Goal: Task Accomplishment & Management: Manage account settings

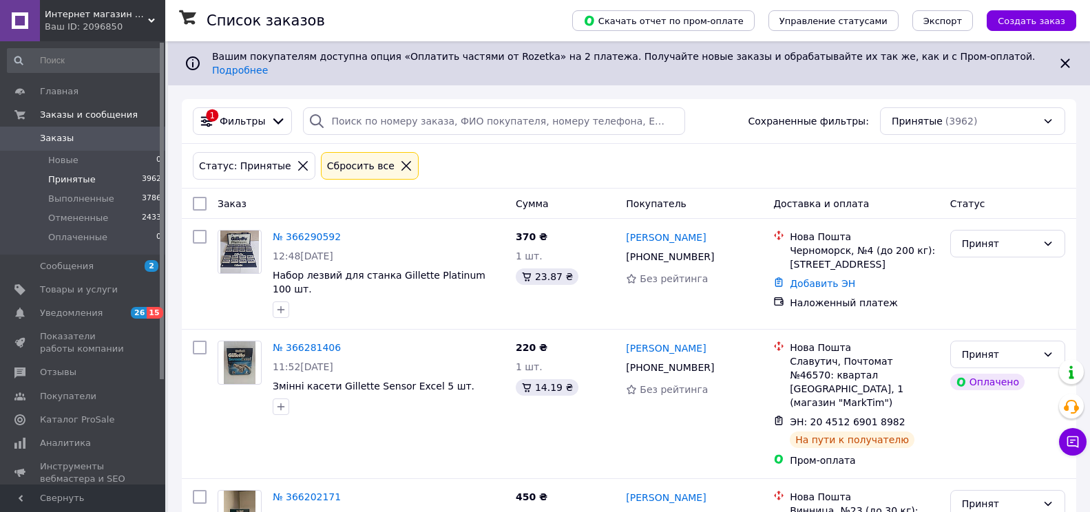
scroll to position [2185, 0]
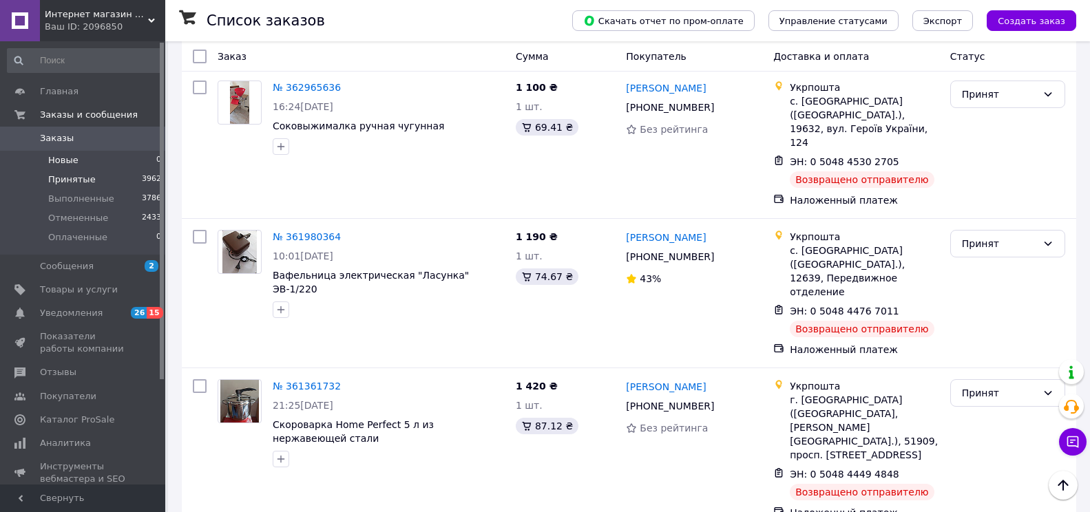
click at [70, 158] on span "Новые" at bounding box center [63, 160] width 30 height 12
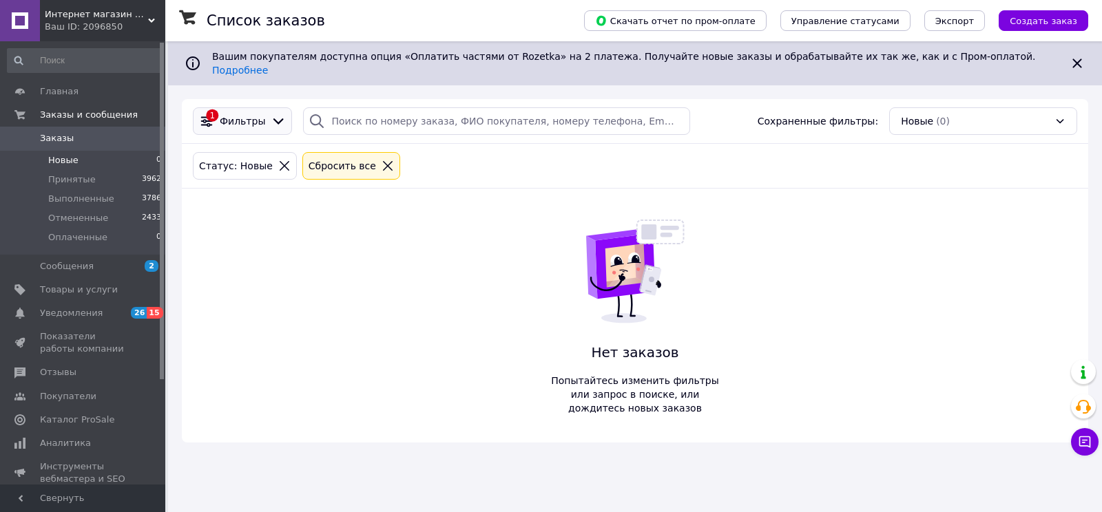
click at [271, 114] on icon at bounding box center [278, 121] width 15 height 15
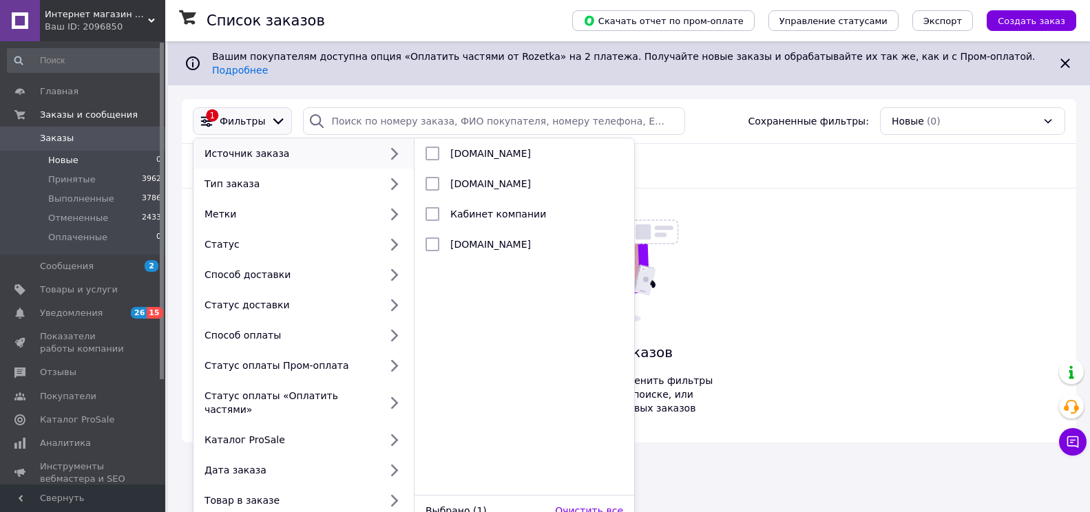
click at [271, 114] on icon at bounding box center [278, 121] width 15 height 15
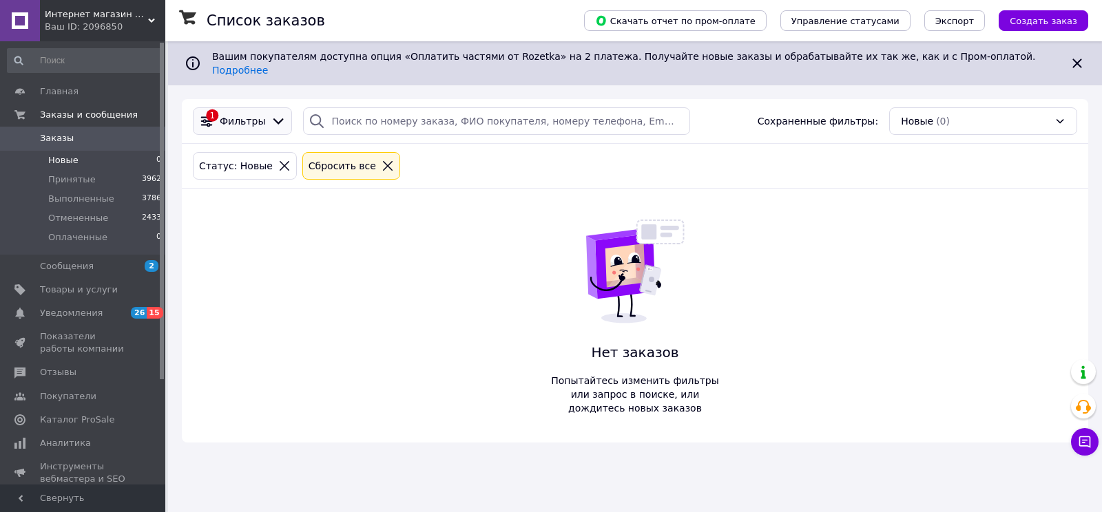
click at [271, 114] on icon at bounding box center [278, 121] width 15 height 15
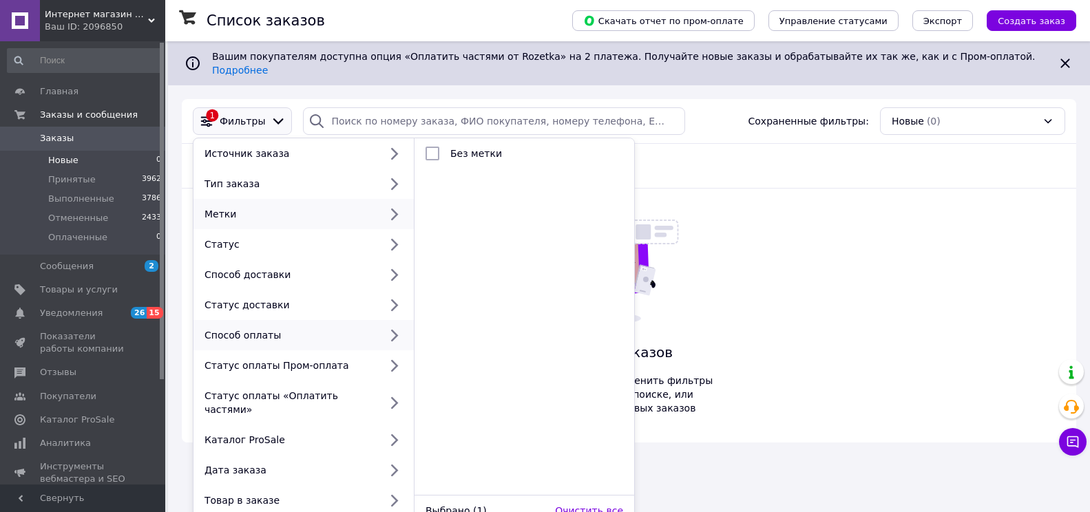
click at [266, 329] on div "Способ оплаты" at bounding box center [289, 336] width 180 height 14
click at [211, 238] on div "Статус" at bounding box center [289, 245] width 180 height 14
click at [216, 207] on div "Метки" at bounding box center [289, 214] width 180 height 14
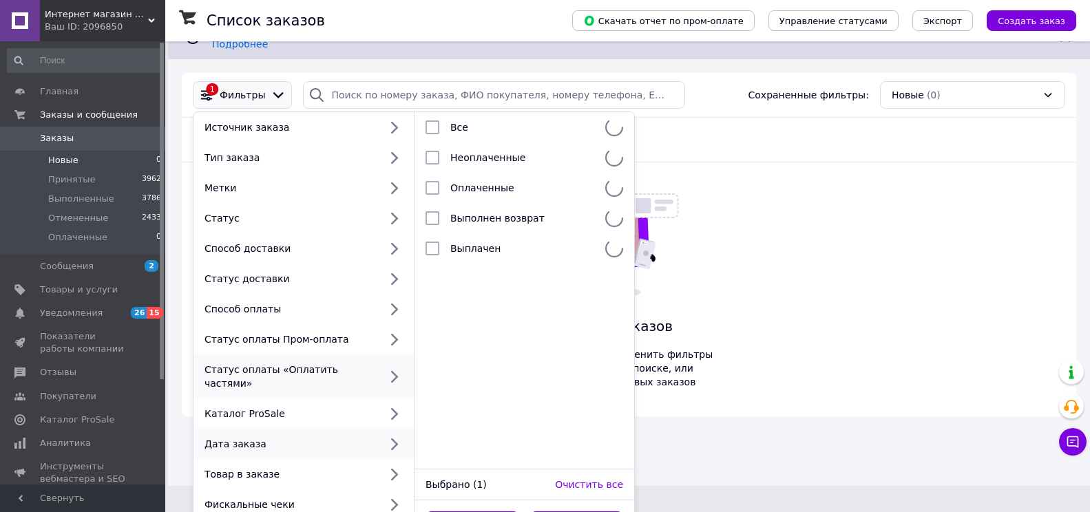
scroll to position [41, 0]
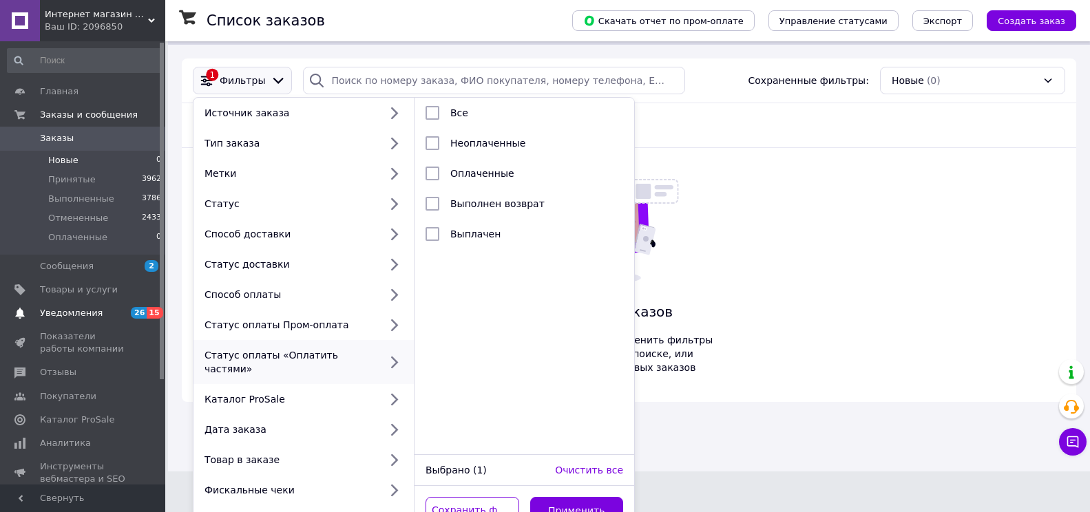
click at [67, 309] on span "Уведомления" at bounding box center [71, 313] width 63 height 12
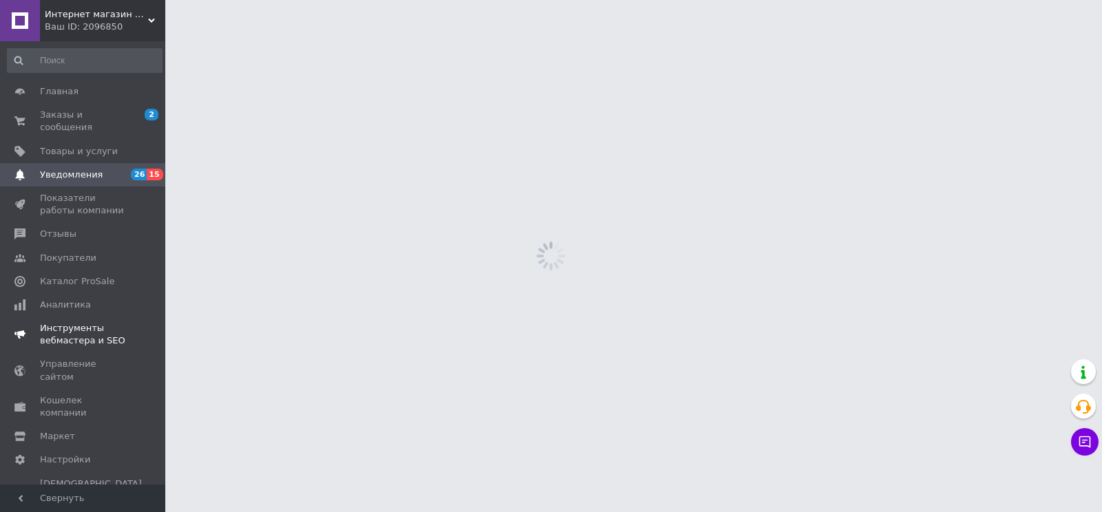
click at [67, 317] on link "Инструменты вебмастера и SEO" at bounding box center [84, 335] width 169 height 36
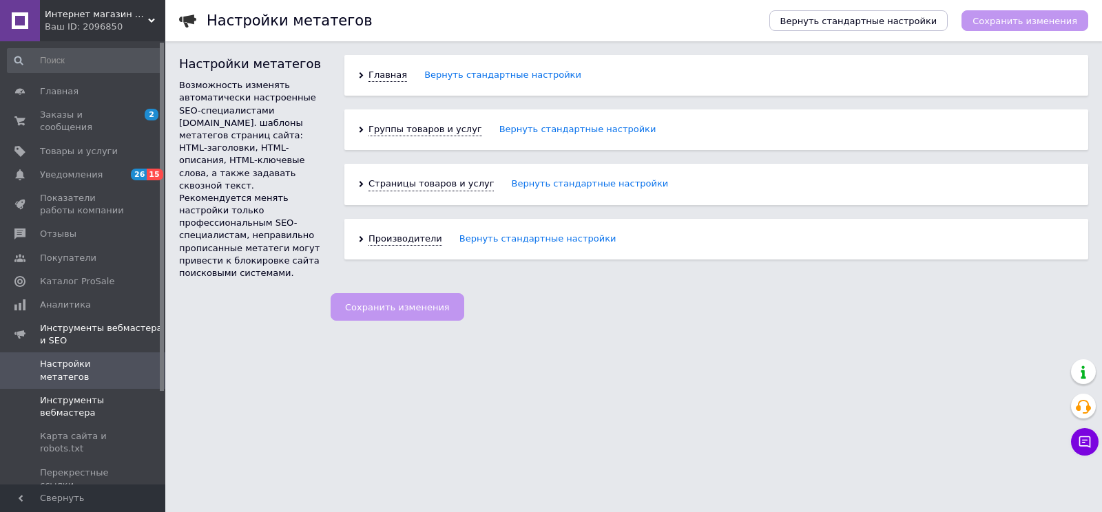
click at [66, 395] on span "Инструменты вебмастера" at bounding box center [83, 407] width 87 height 25
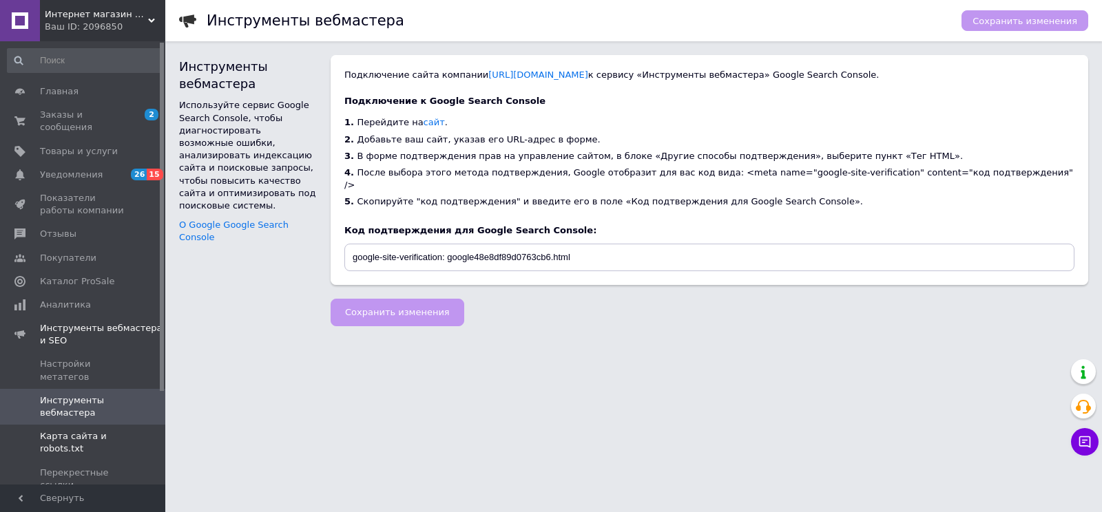
click at [73, 425] on link "Карта сайта и robots.txt" at bounding box center [84, 443] width 169 height 36
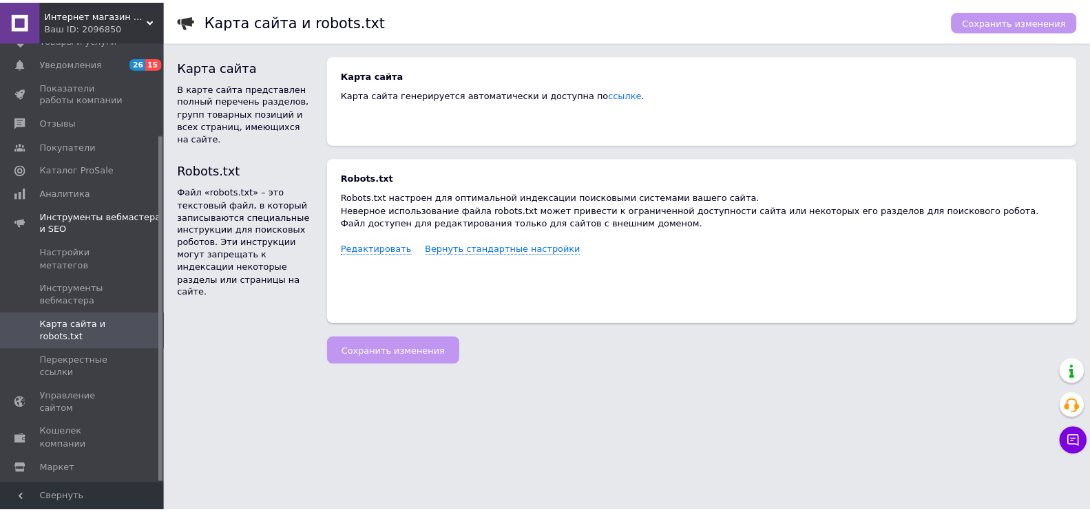
scroll to position [118, 0]
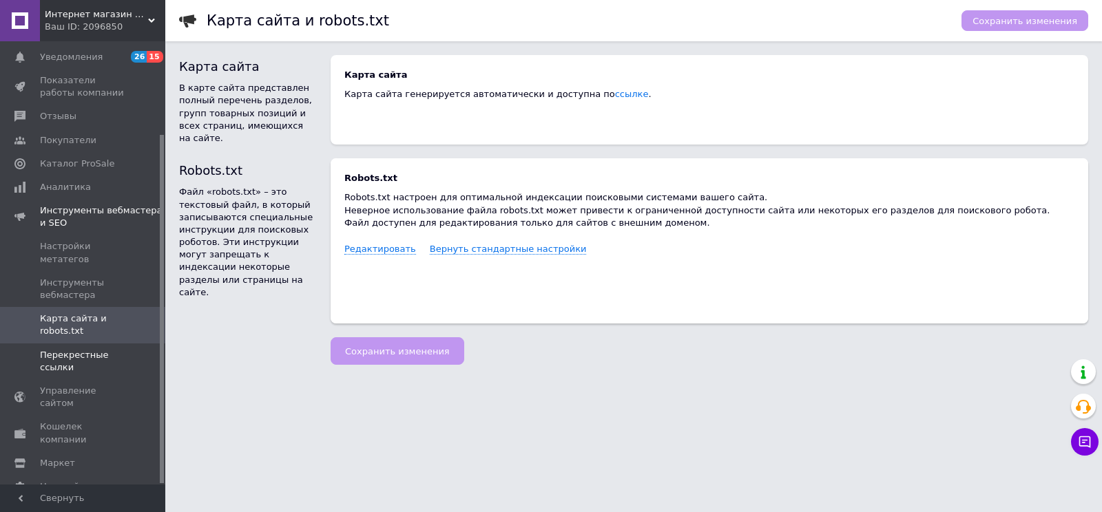
click at [67, 349] on span "Перекрестные ссылки" at bounding box center [83, 361] width 87 height 25
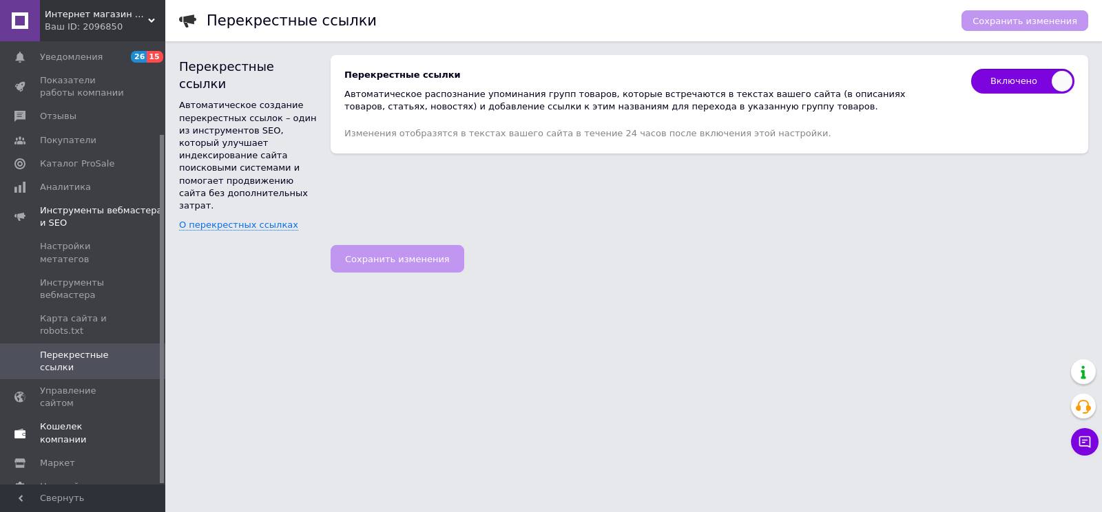
click at [85, 421] on span "Кошелек компании" at bounding box center [83, 433] width 87 height 25
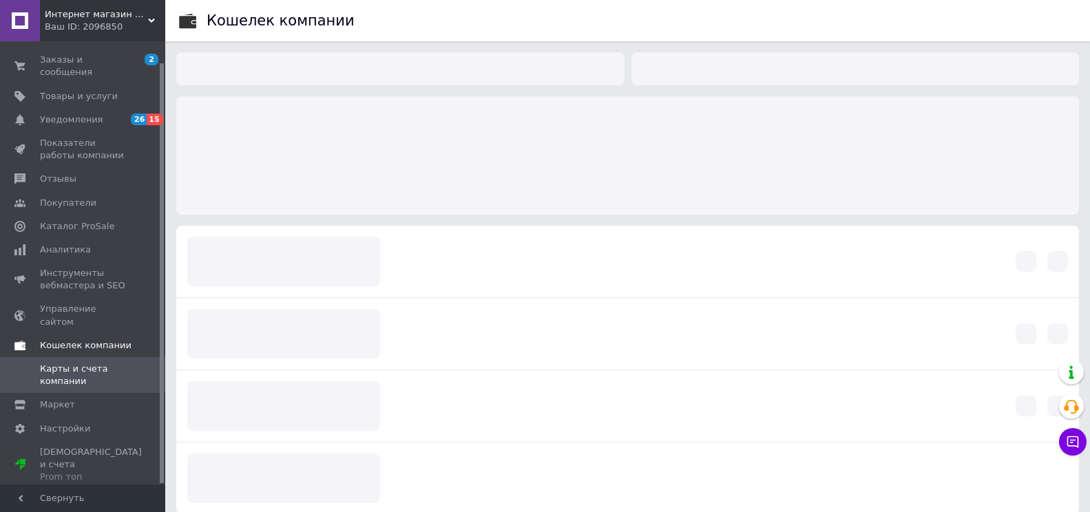
scroll to position [22, 0]
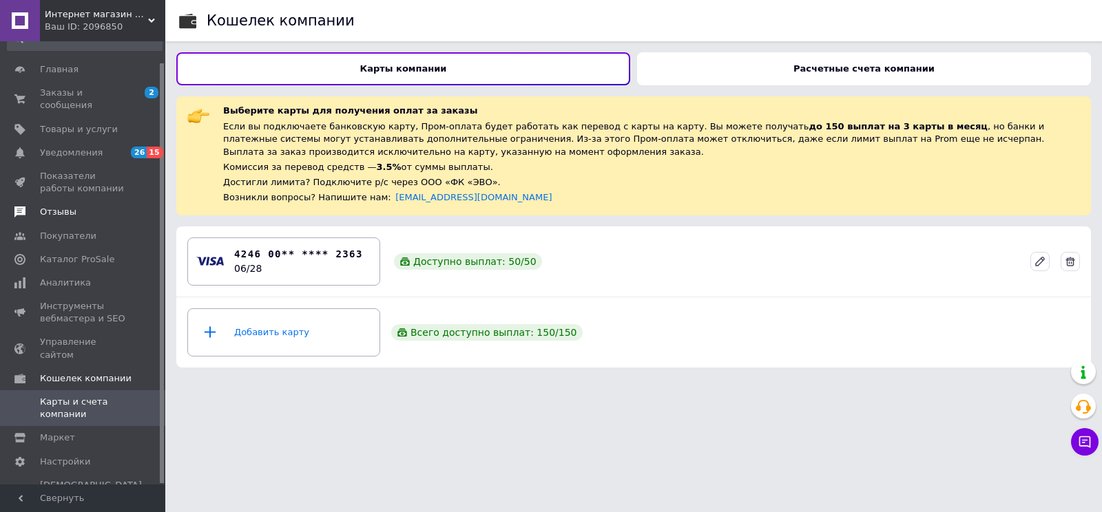
click at [62, 206] on span "Отзывы" at bounding box center [58, 212] width 37 height 12
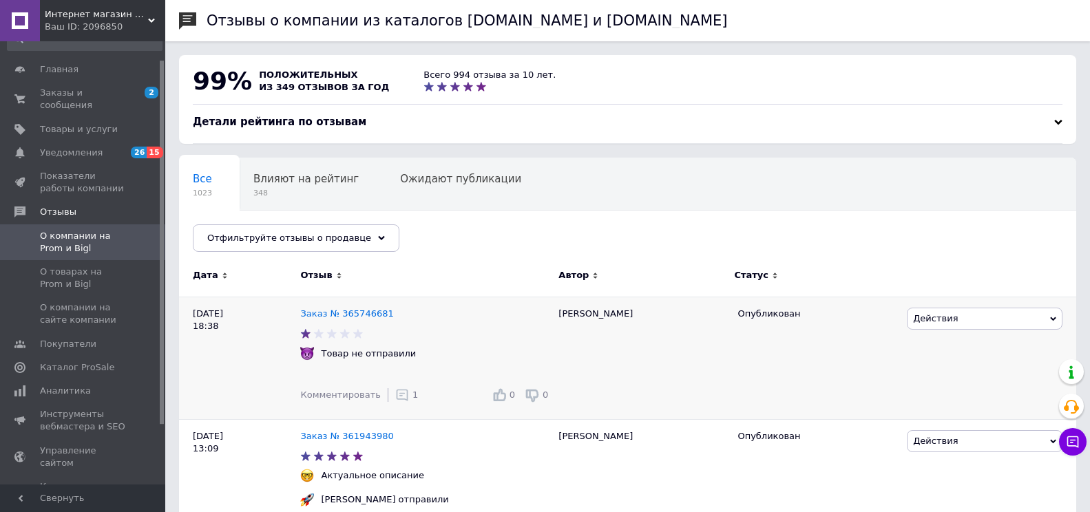
click at [1059, 318] on span "Действия" at bounding box center [985, 319] width 156 height 22
click at [924, 406] on li "Ссылка на редактирование" at bounding box center [985, 403] width 154 height 19
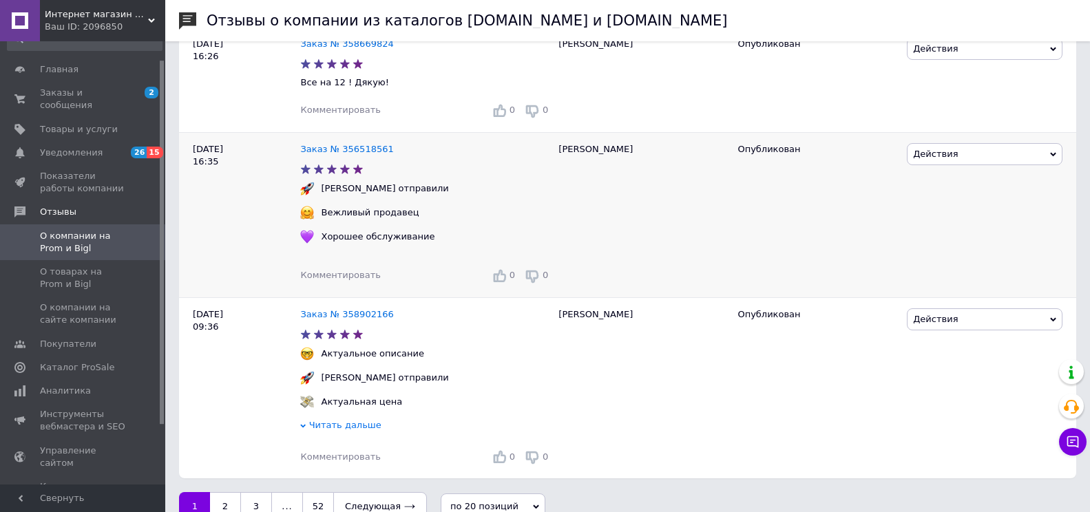
scroll to position [3326, 0]
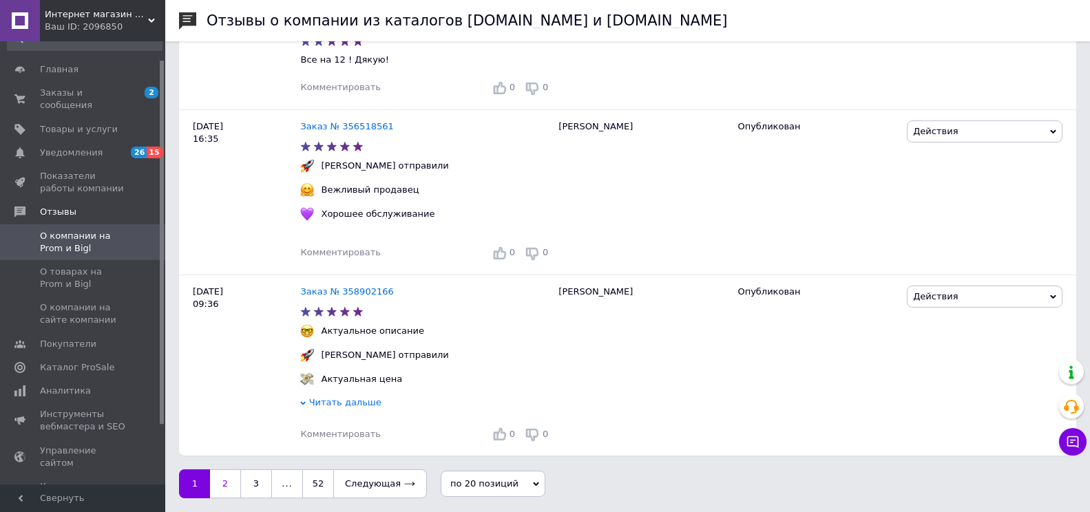
click at [229, 484] on link "2" at bounding box center [225, 484] width 30 height 29
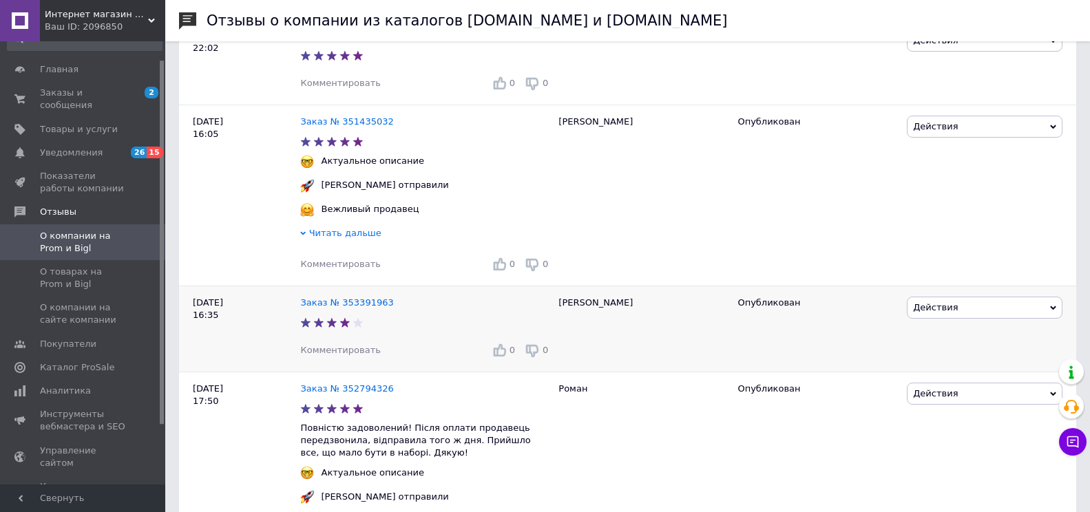
scroll to position [2618, 0]
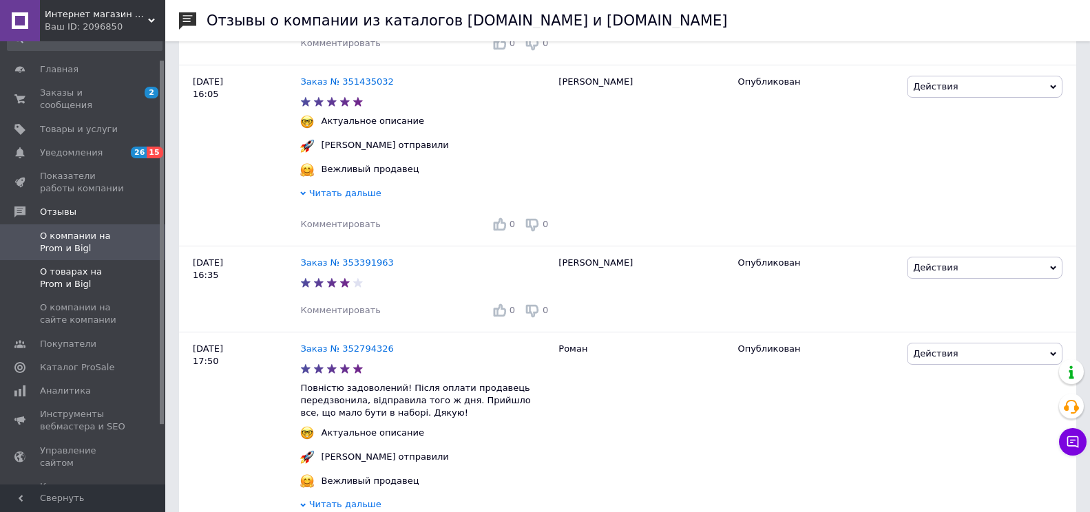
click at [65, 266] on span "О товарах на Prom и Bigl" at bounding box center [83, 278] width 87 height 25
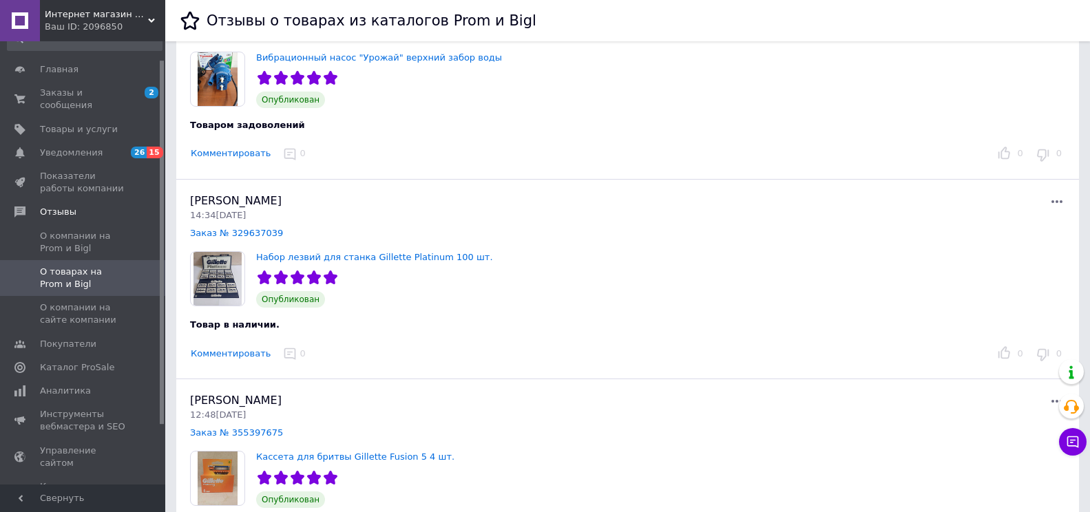
scroll to position [3031, 0]
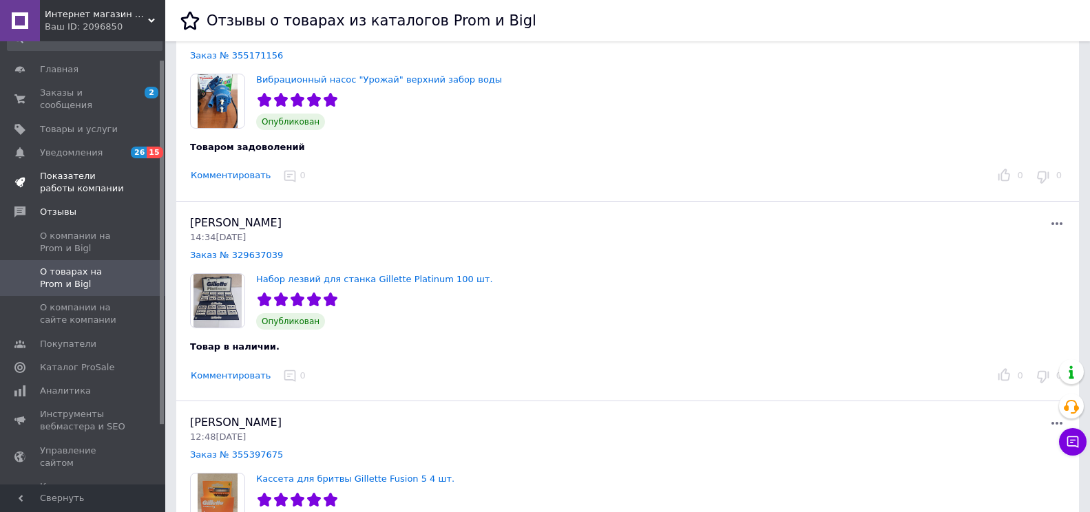
click at [76, 172] on span "Показатели работы компании" at bounding box center [83, 182] width 87 height 25
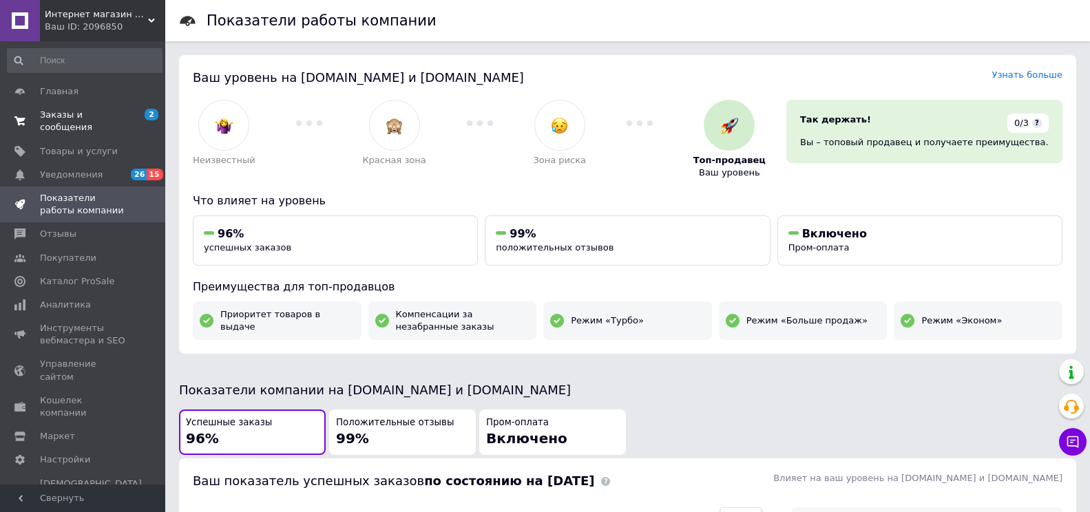
click at [87, 113] on span "Заказы и сообщения" at bounding box center [83, 121] width 87 height 25
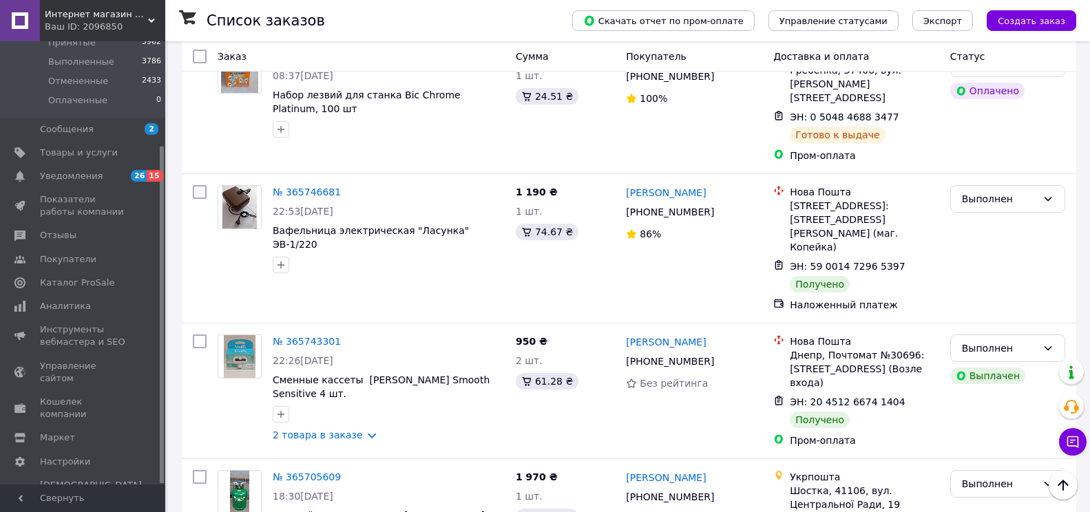
scroll to position [2152, 0]
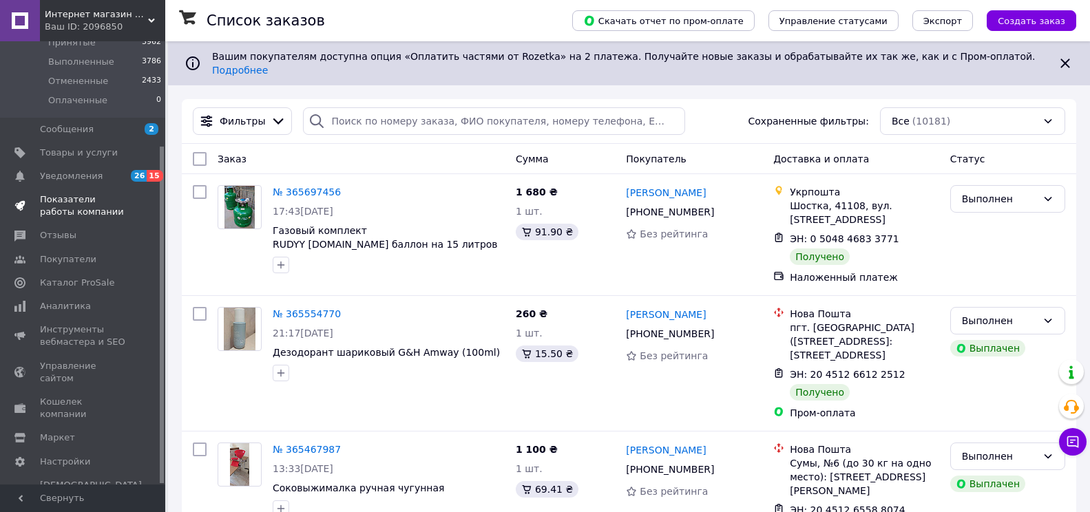
click at [68, 199] on span "Показатели работы компании" at bounding box center [83, 206] width 87 height 25
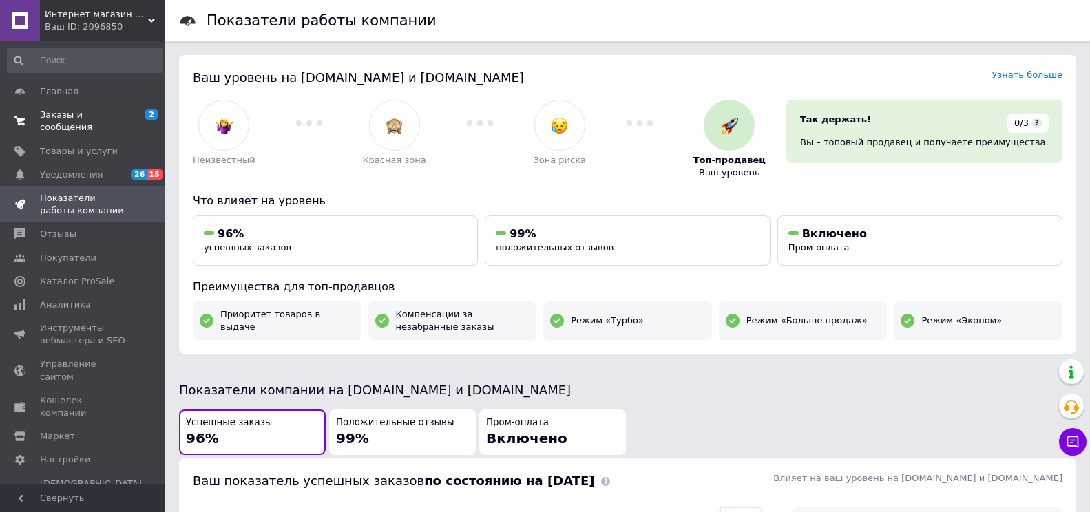
click at [91, 116] on span "Заказы и сообщения" at bounding box center [83, 121] width 87 height 25
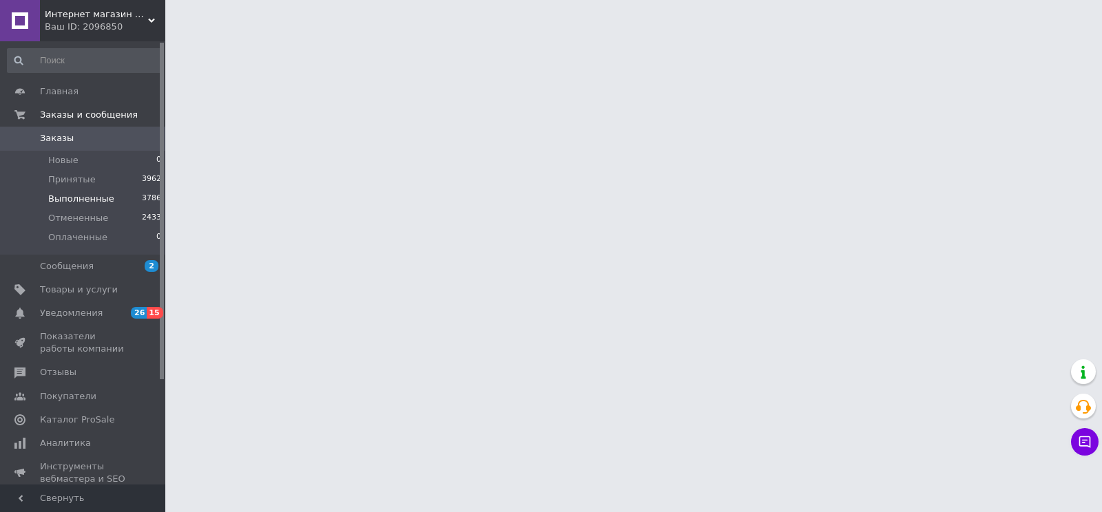
click at [73, 196] on span "Выполненные" at bounding box center [81, 199] width 66 height 12
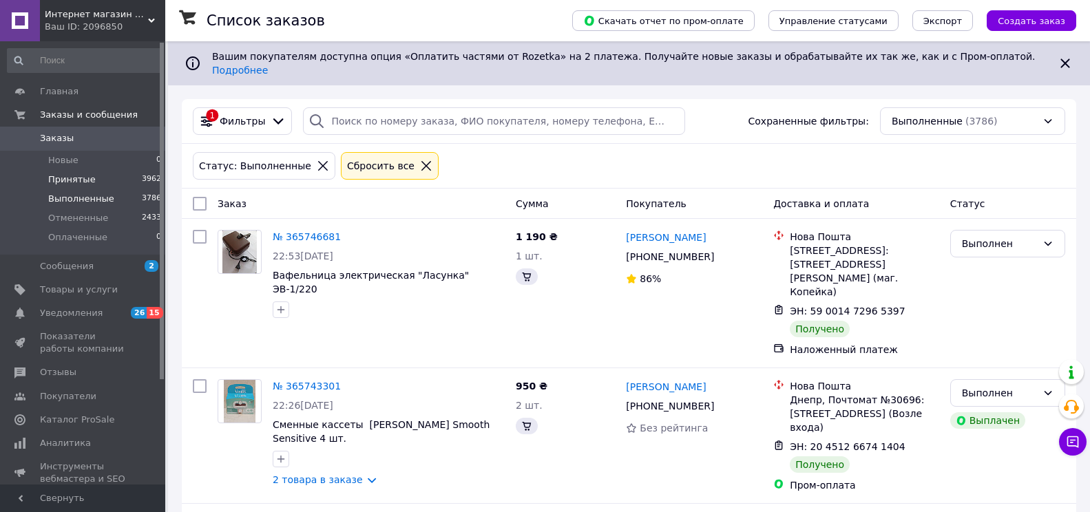
click at [66, 183] on span "Принятые" at bounding box center [72, 180] width 48 height 12
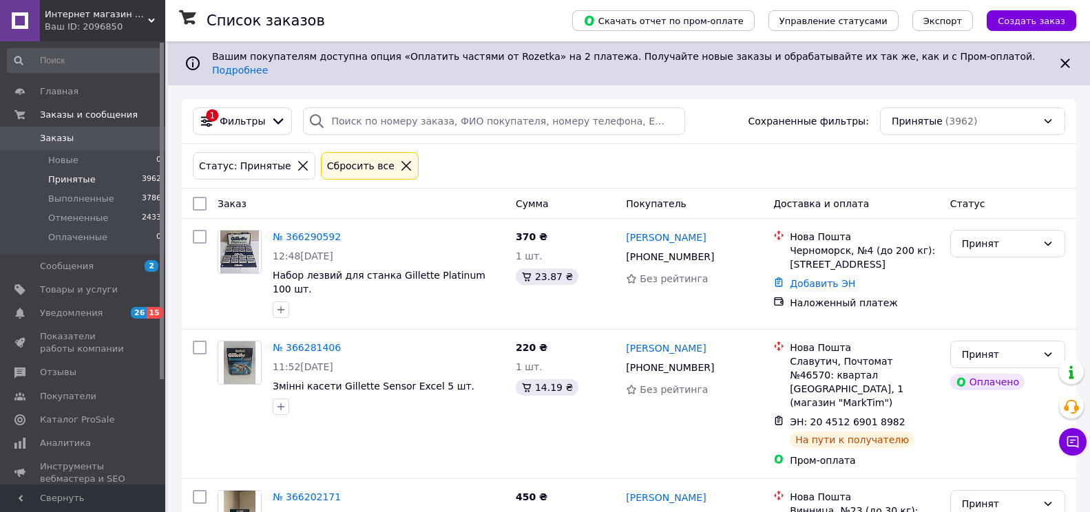
click at [74, 178] on span "Принятые" at bounding box center [72, 180] width 48 height 12
click at [83, 240] on span "Оплаченные" at bounding box center [77, 237] width 59 height 12
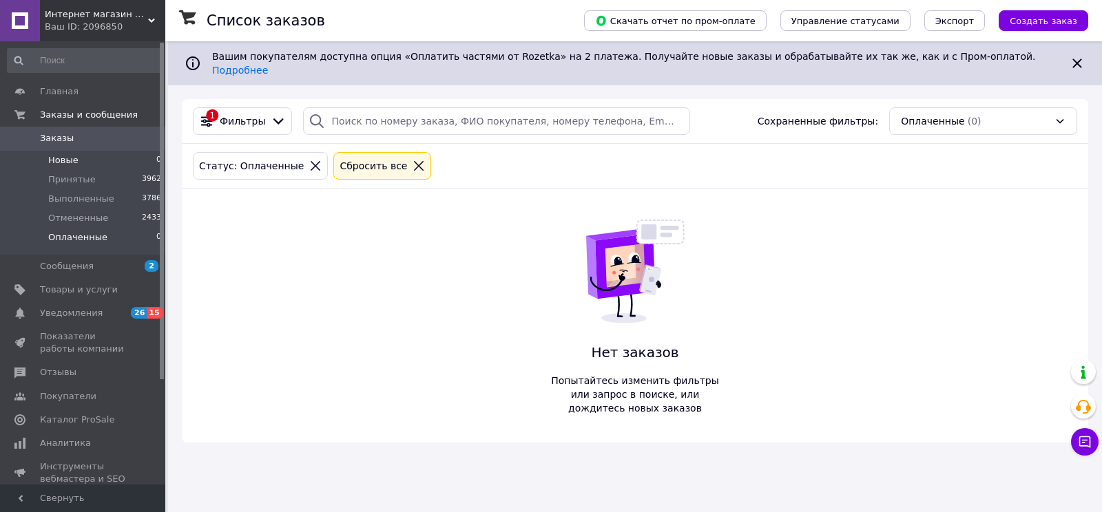
click at [76, 153] on li "Новые 0" at bounding box center [84, 160] width 169 height 19
click at [69, 289] on span "Товары и услуги" at bounding box center [79, 290] width 78 height 12
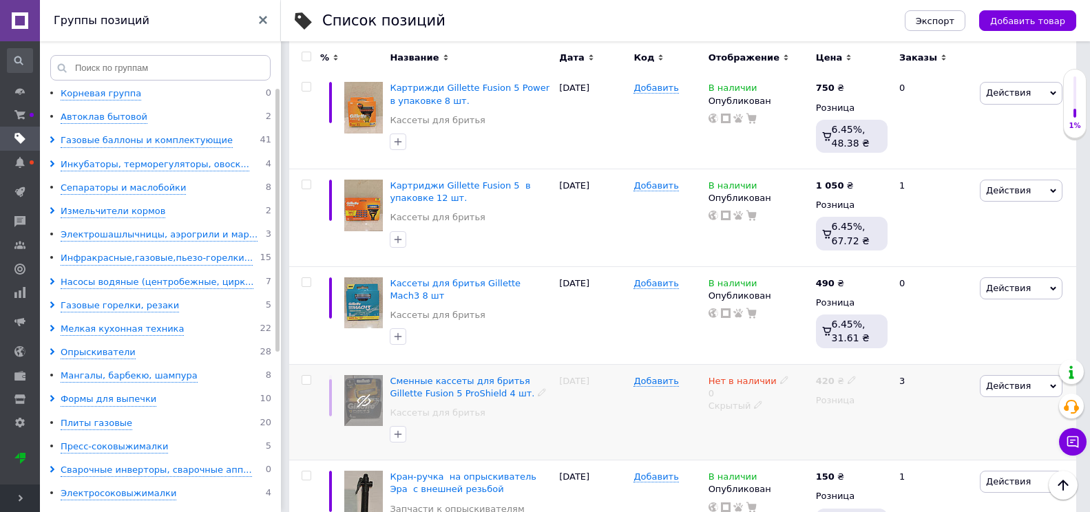
scroll to position [1795, 0]
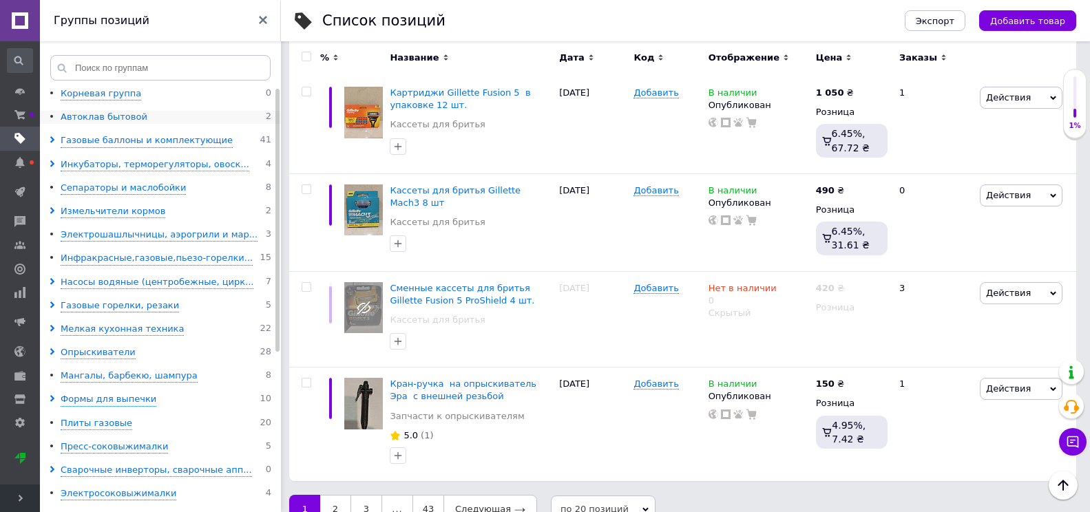
click at [69, 119] on div "Автоклав бытовой" at bounding box center [104, 117] width 87 height 13
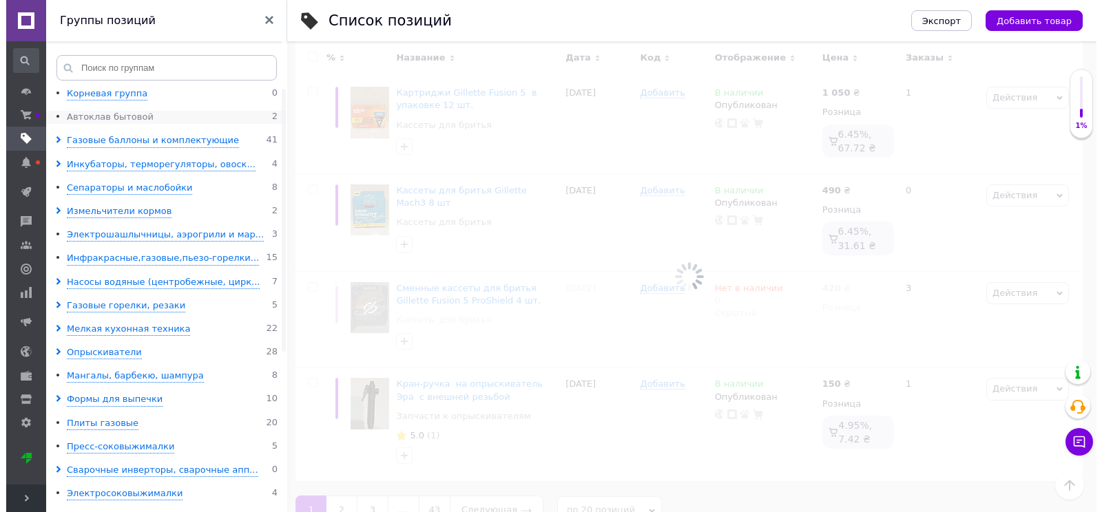
scroll to position [0, 1819]
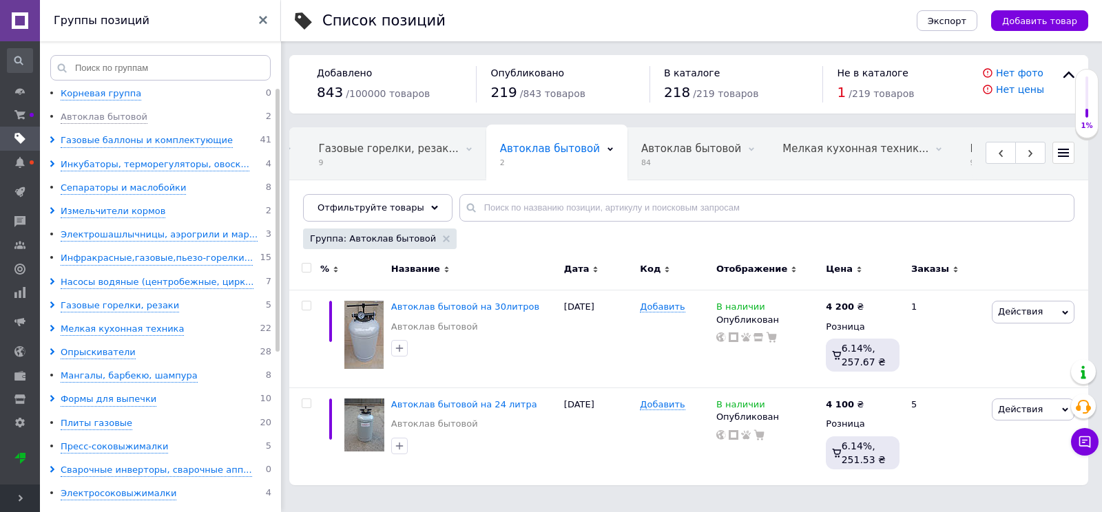
click at [859, 92] on span "/ 219 товаров" at bounding box center [881, 93] width 65 height 11
click at [848, 94] on div "1 / 219 товаров" at bounding box center [909, 93] width 145 height 20
click at [892, 94] on span "/ 219 товаров" at bounding box center [881, 93] width 65 height 11
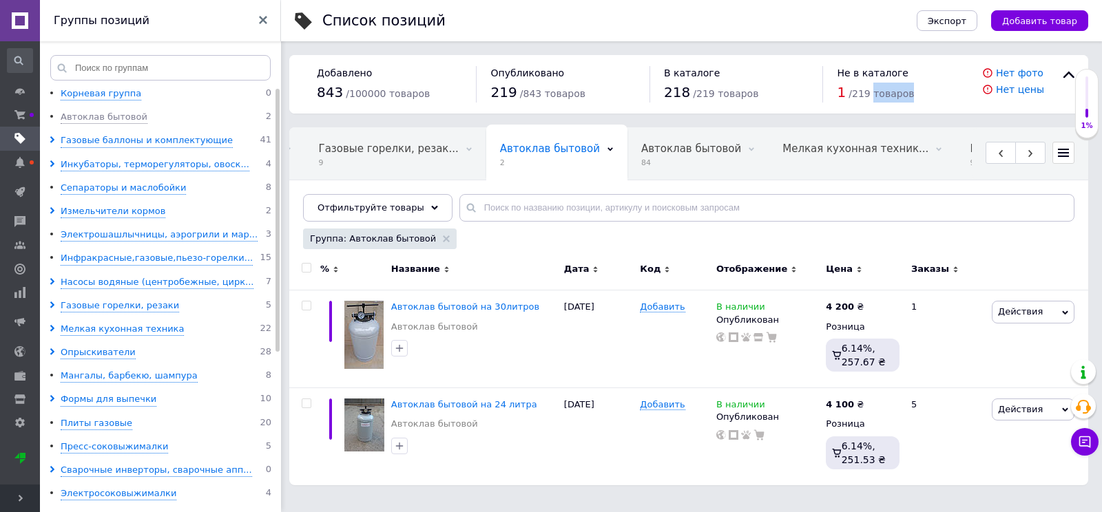
click at [892, 95] on span "/ 219 товаров" at bounding box center [881, 93] width 65 height 11
click at [104, 218] on div "Измельчители кормов" at bounding box center [113, 211] width 105 height 13
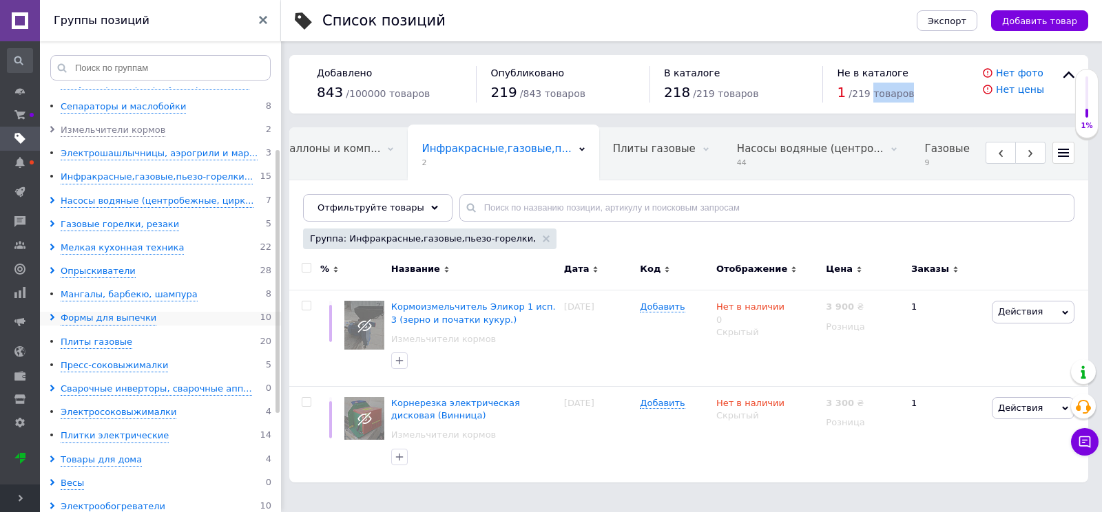
scroll to position [138, 0]
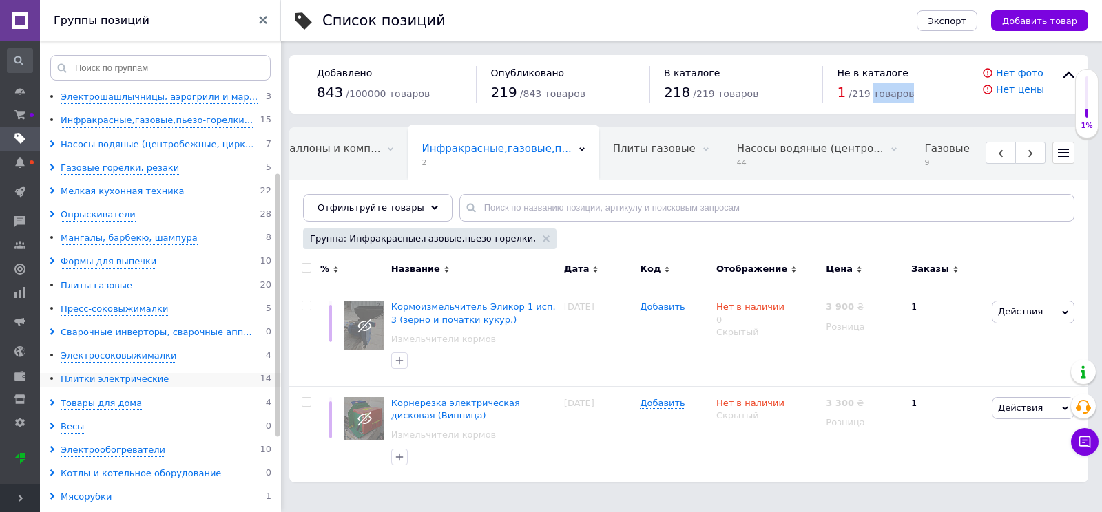
click at [110, 382] on div "Плитки электрические" at bounding box center [115, 379] width 108 height 13
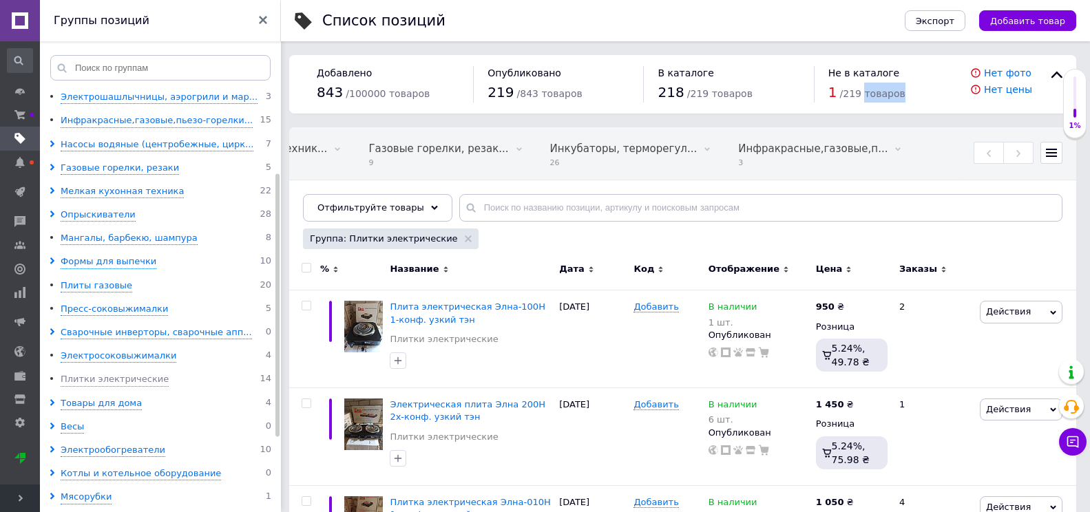
click at [103, 333] on div "Сварочные инверторы, сварочные апп..." at bounding box center [156, 333] width 191 height 13
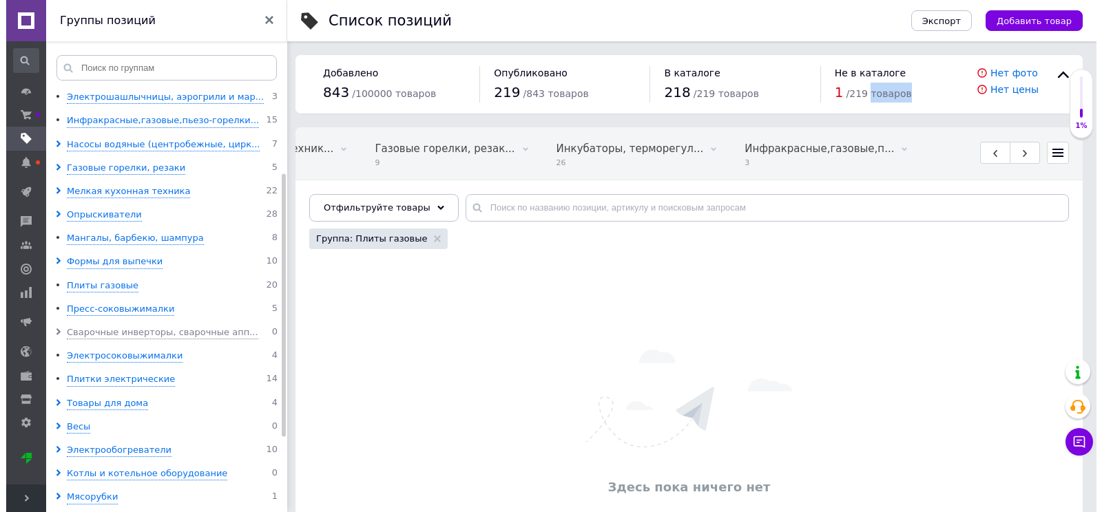
scroll to position [0, 1380]
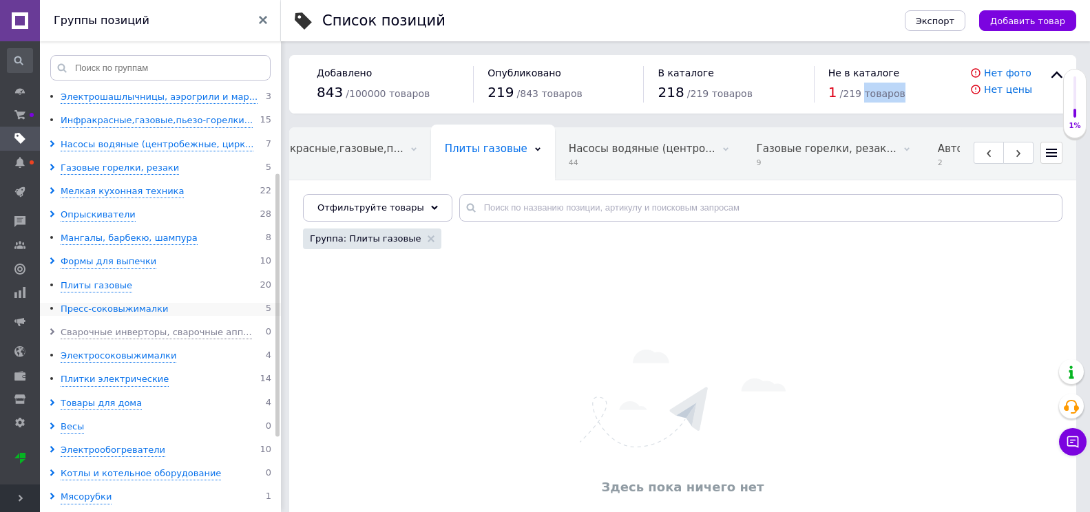
click at [102, 310] on div "Пресс-соковыжималки" at bounding box center [114, 309] width 107 height 13
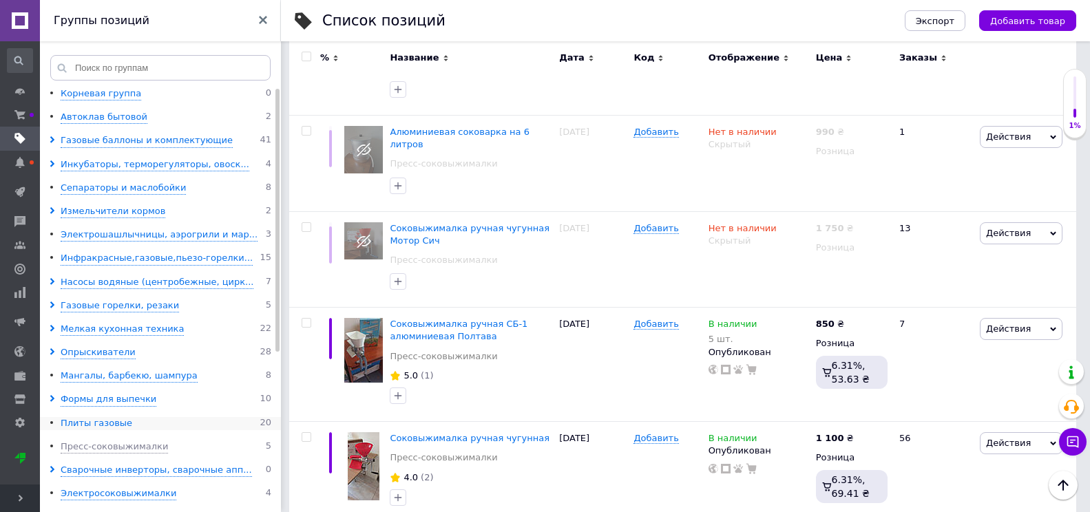
click at [76, 427] on div "Плиты газовые" at bounding box center [97, 423] width 72 height 13
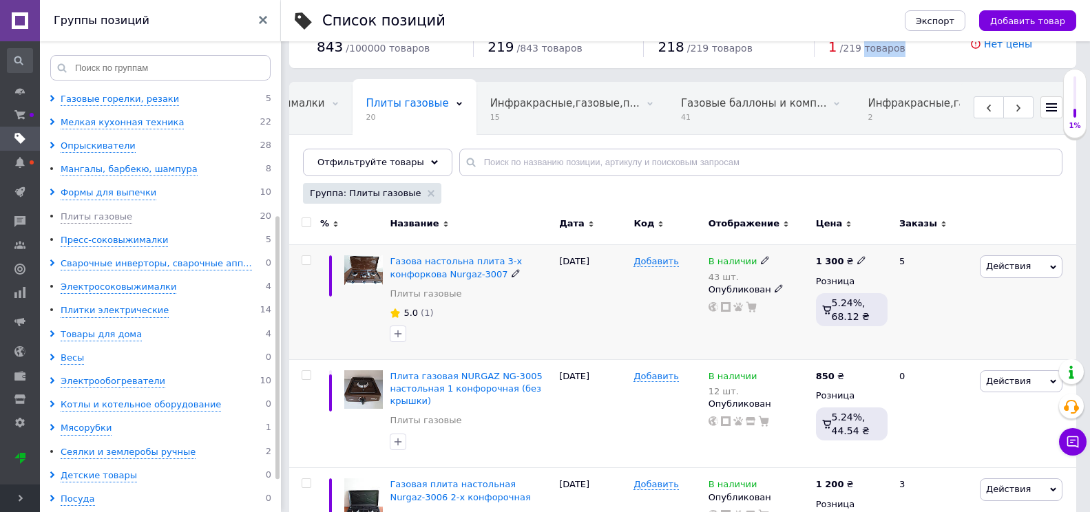
scroll to position [69, 0]
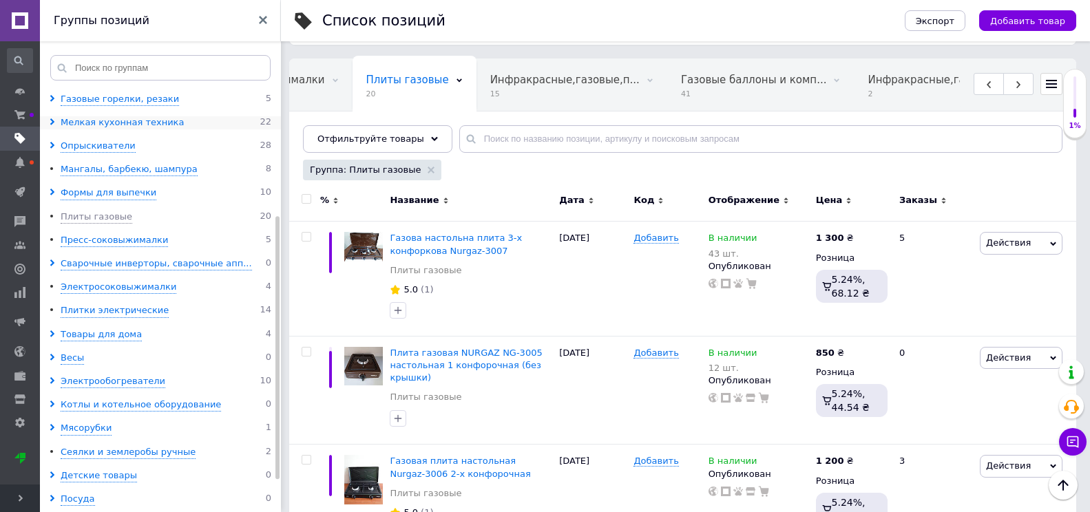
click at [85, 118] on div "Мелкая кухонная техника" at bounding box center [122, 122] width 123 height 13
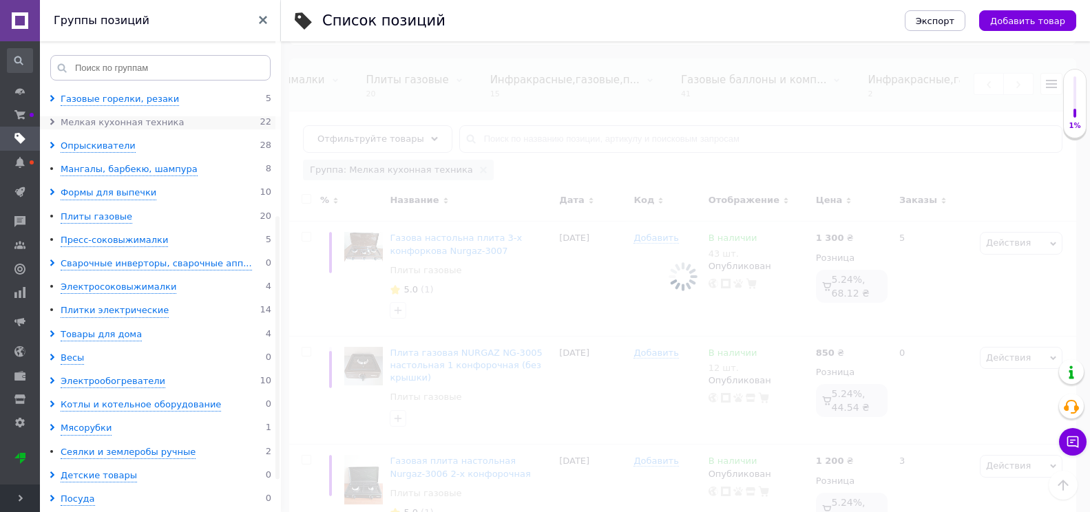
scroll to position [0, 2420]
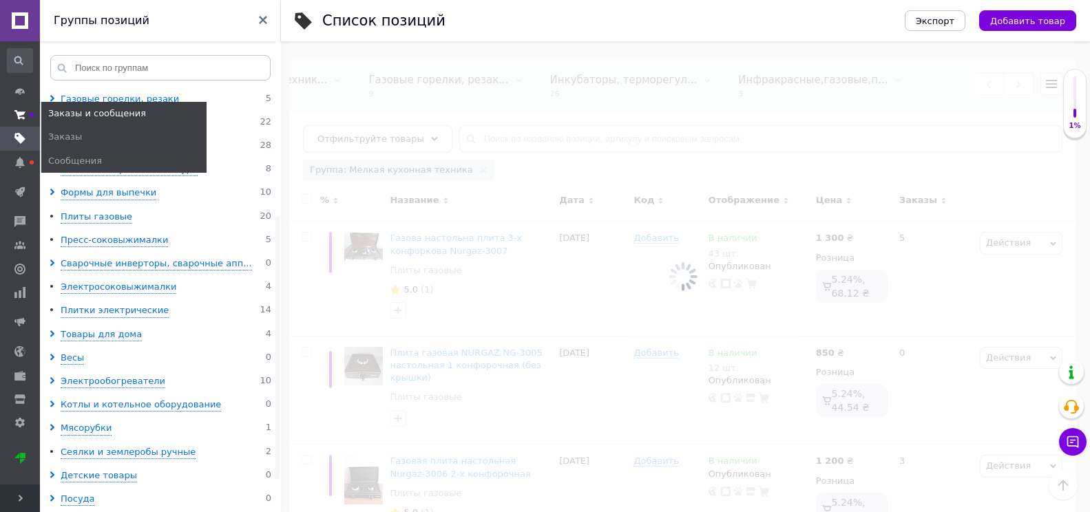
click at [25, 112] on icon at bounding box center [19, 115] width 11 height 11
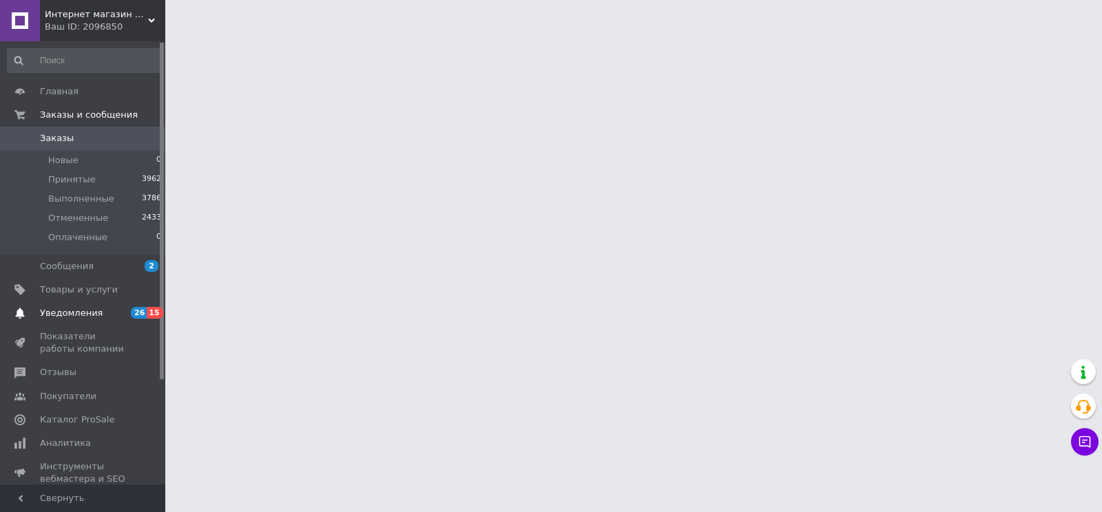
click at [75, 311] on span "Уведомления" at bounding box center [71, 313] width 63 height 12
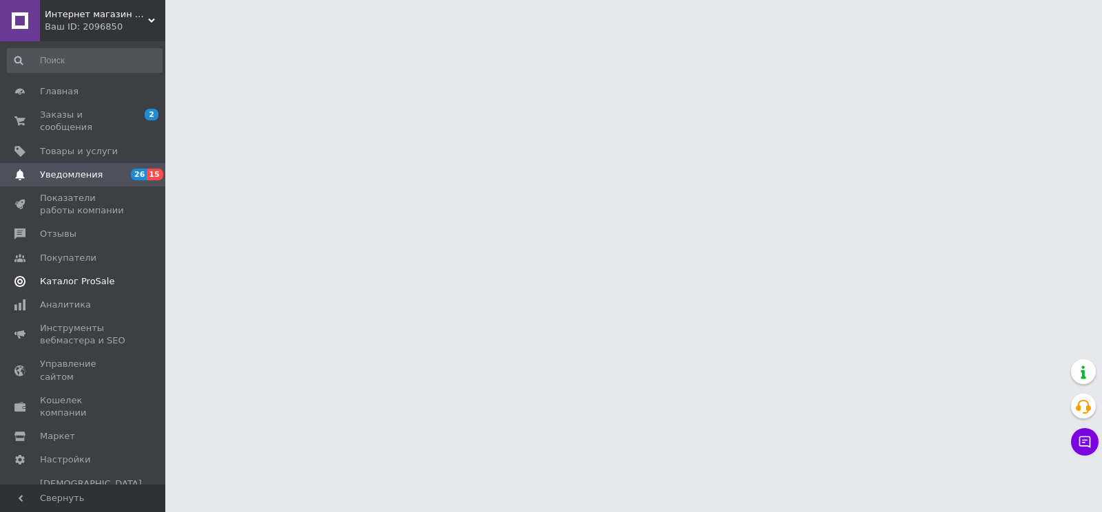
click at [82, 276] on span "Каталог ProSale" at bounding box center [77, 282] width 74 height 12
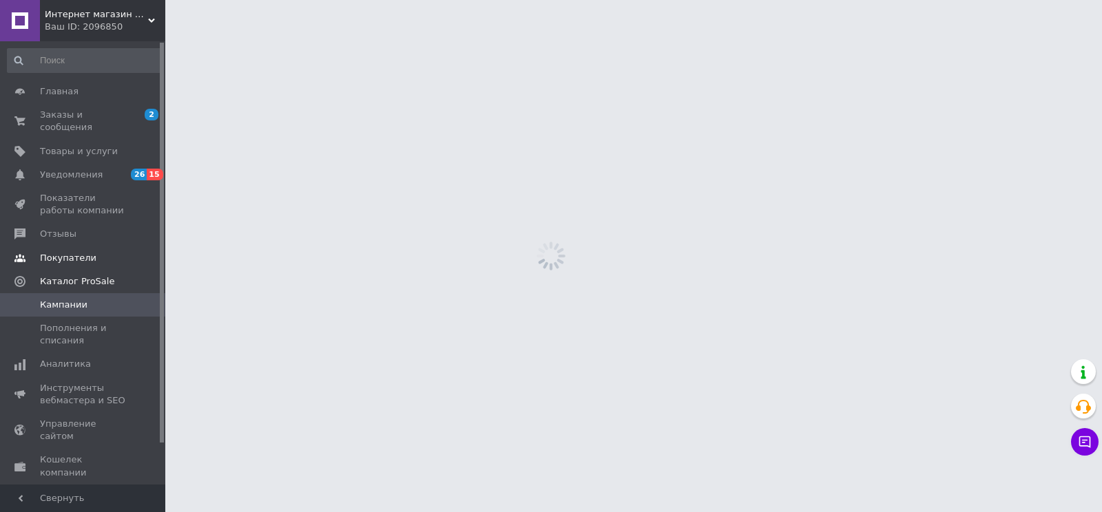
click at [71, 252] on span "Покупатели" at bounding box center [68, 258] width 56 height 12
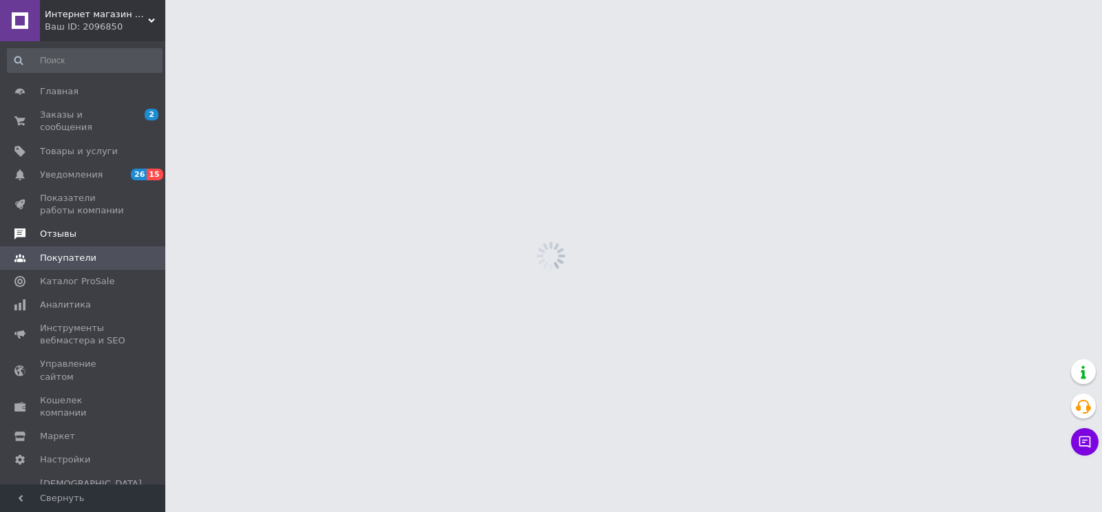
click at [74, 228] on span "Отзывы" at bounding box center [83, 234] width 87 height 12
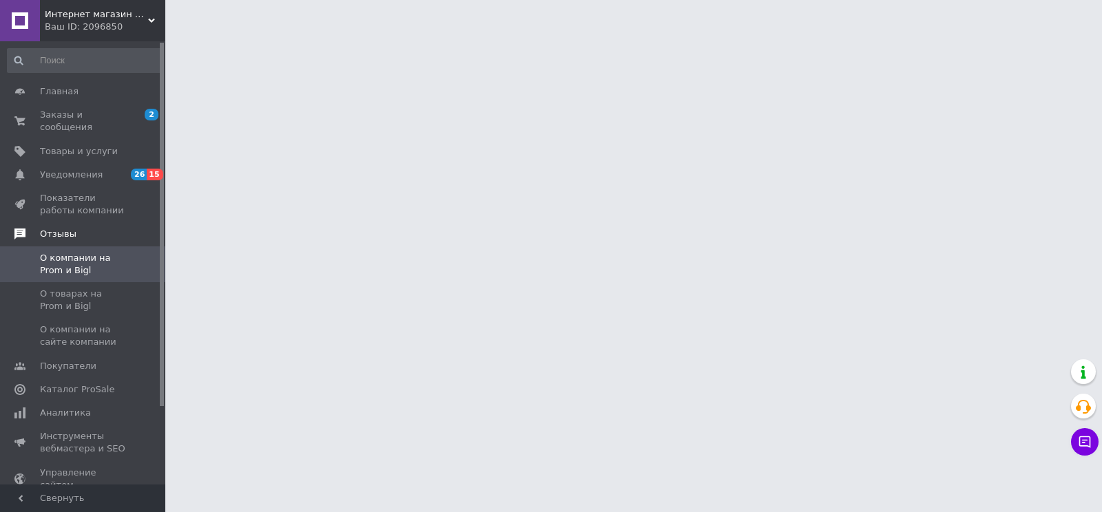
click at [94, 228] on span "Отзывы" at bounding box center [102, 234] width 125 height 12
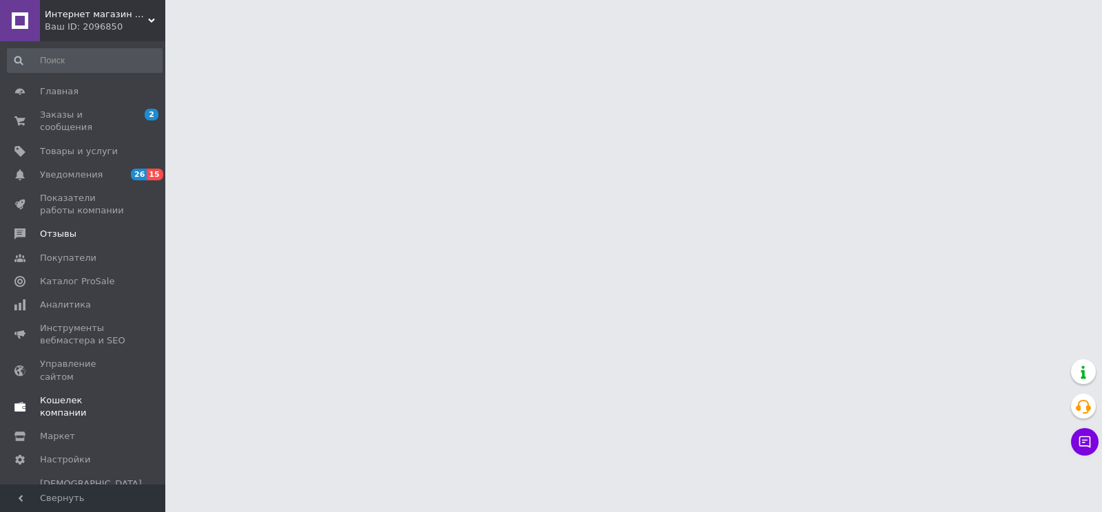
click at [66, 395] on span "Кошелек компании" at bounding box center [83, 407] width 87 height 25
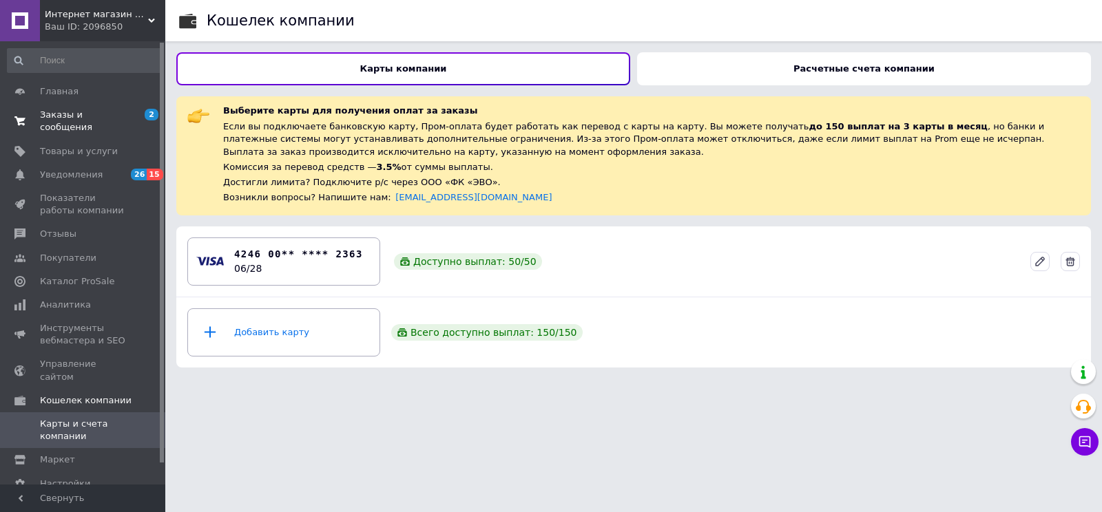
click at [62, 116] on span "Заказы и сообщения" at bounding box center [83, 121] width 87 height 25
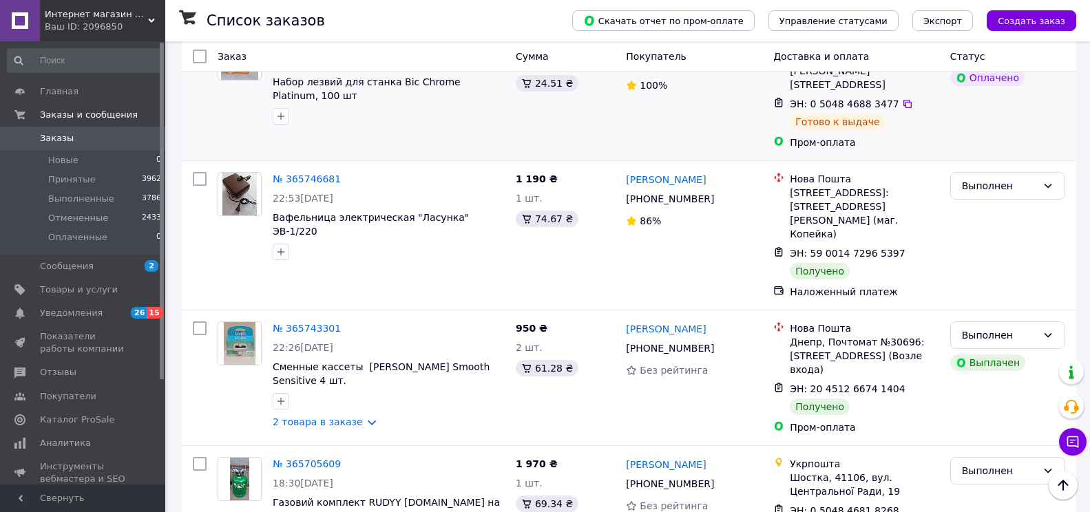
scroll to position [2152, 0]
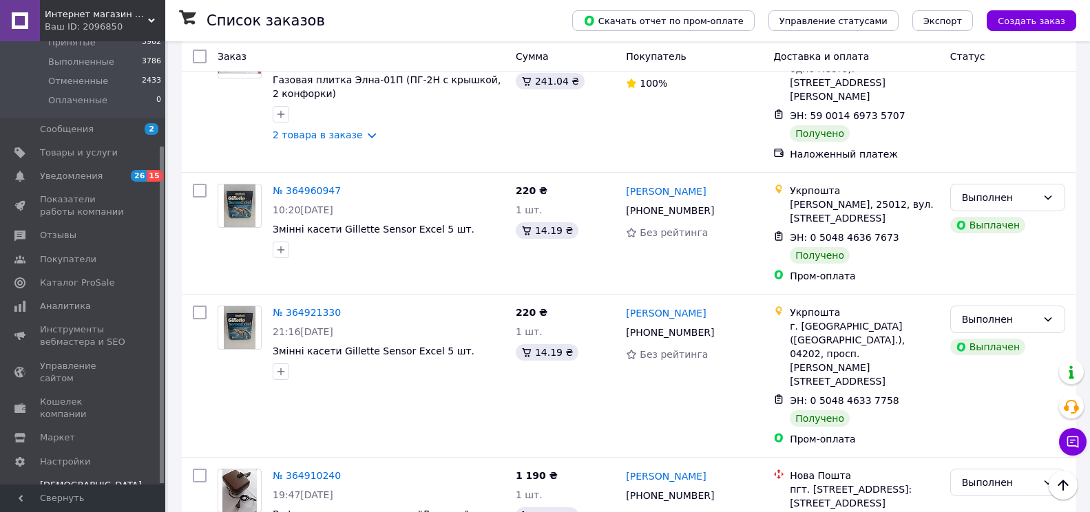
scroll to position [2217, 0]
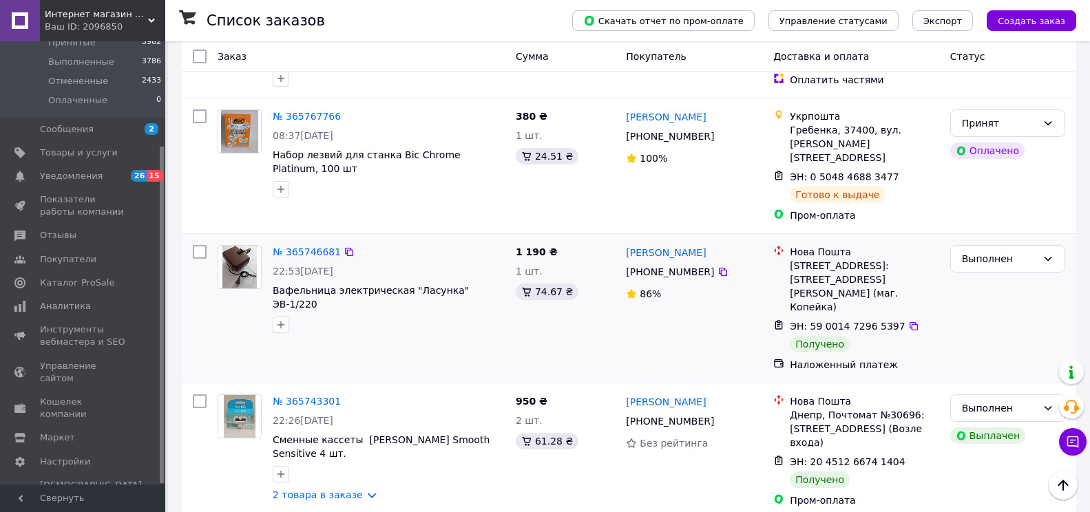
scroll to position [2152, 0]
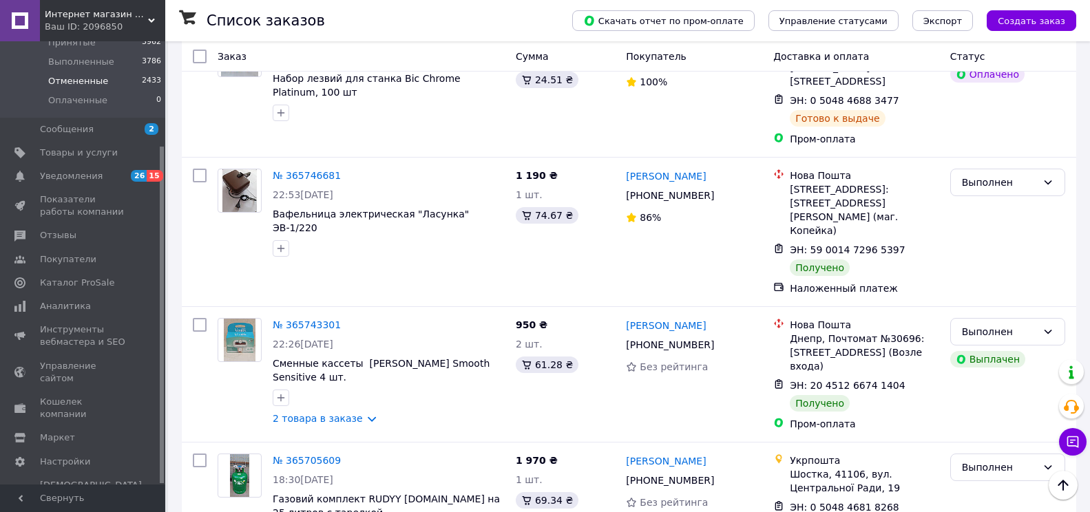
click at [15, 68] on li "Выполненные 3786" at bounding box center [84, 61] width 169 height 19
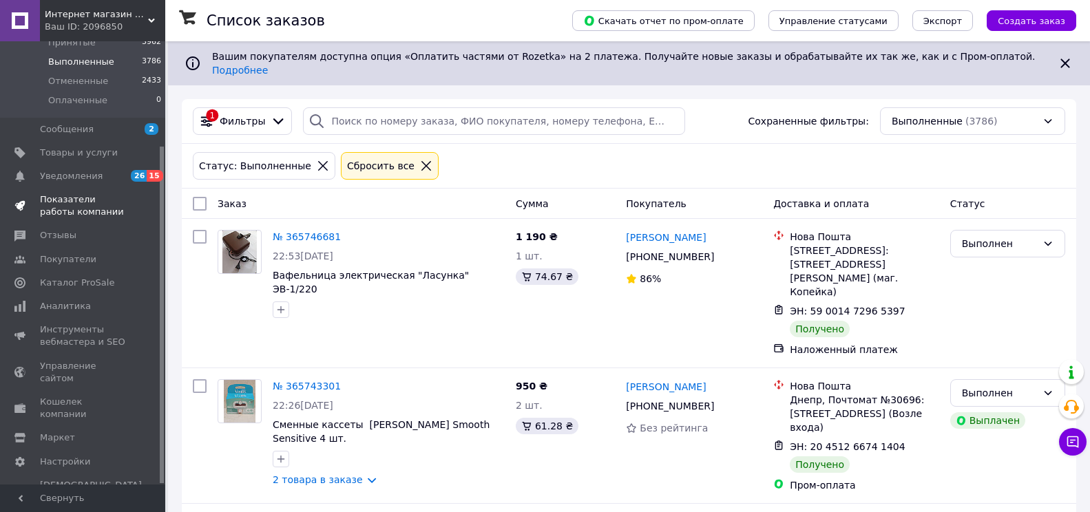
click at [54, 202] on span "Показатели работы компании" at bounding box center [83, 206] width 87 height 25
